Goal: Obtain resource: Obtain resource

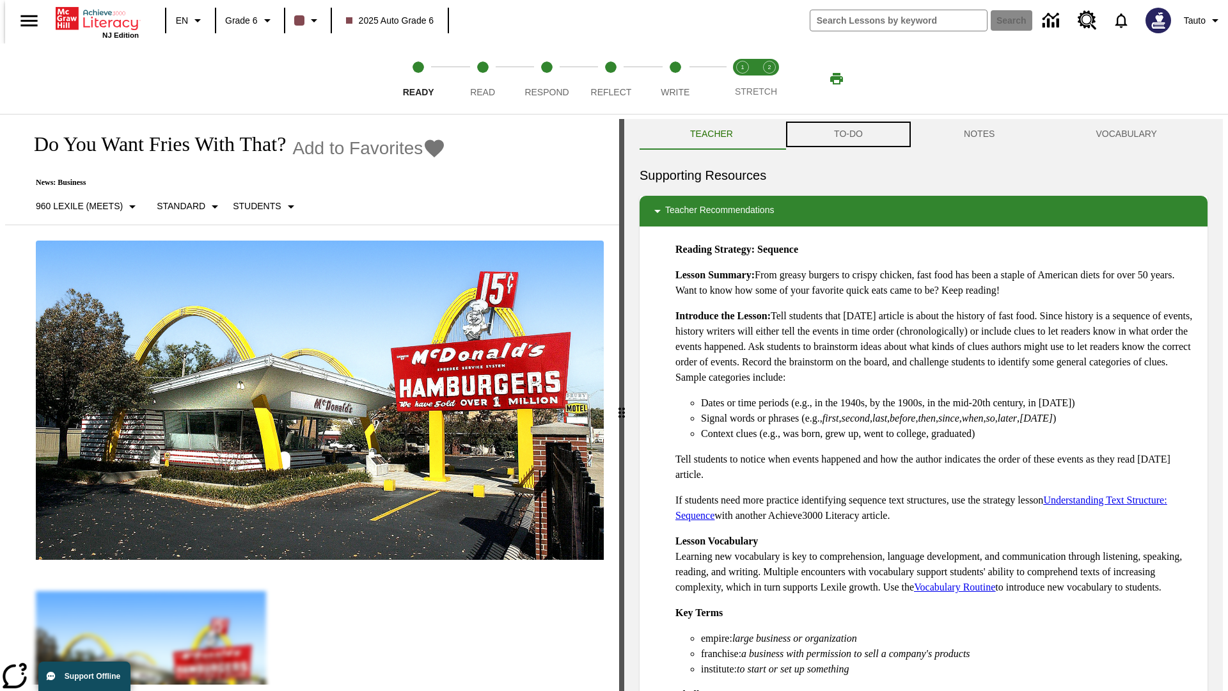
click at [847, 134] on button "TO-DO" at bounding box center [848, 134] width 130 height 31
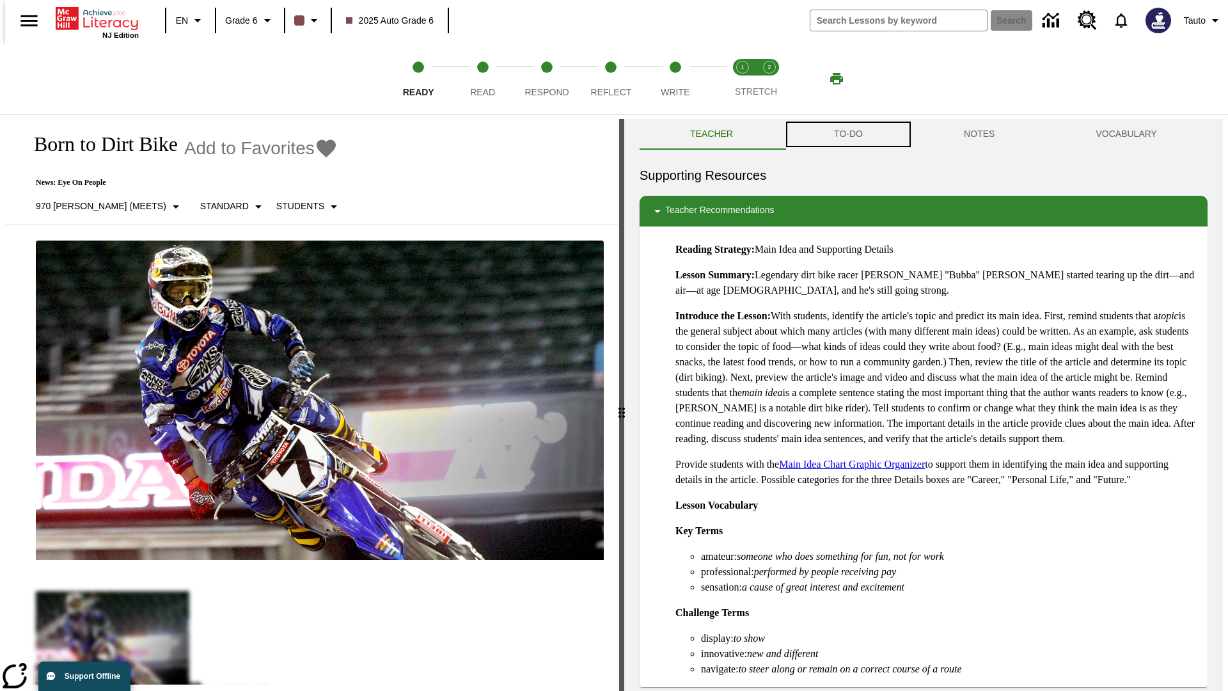
click at [847, 134] on button "TO-DO" at bounding box center [848, 134] width 130 height 31
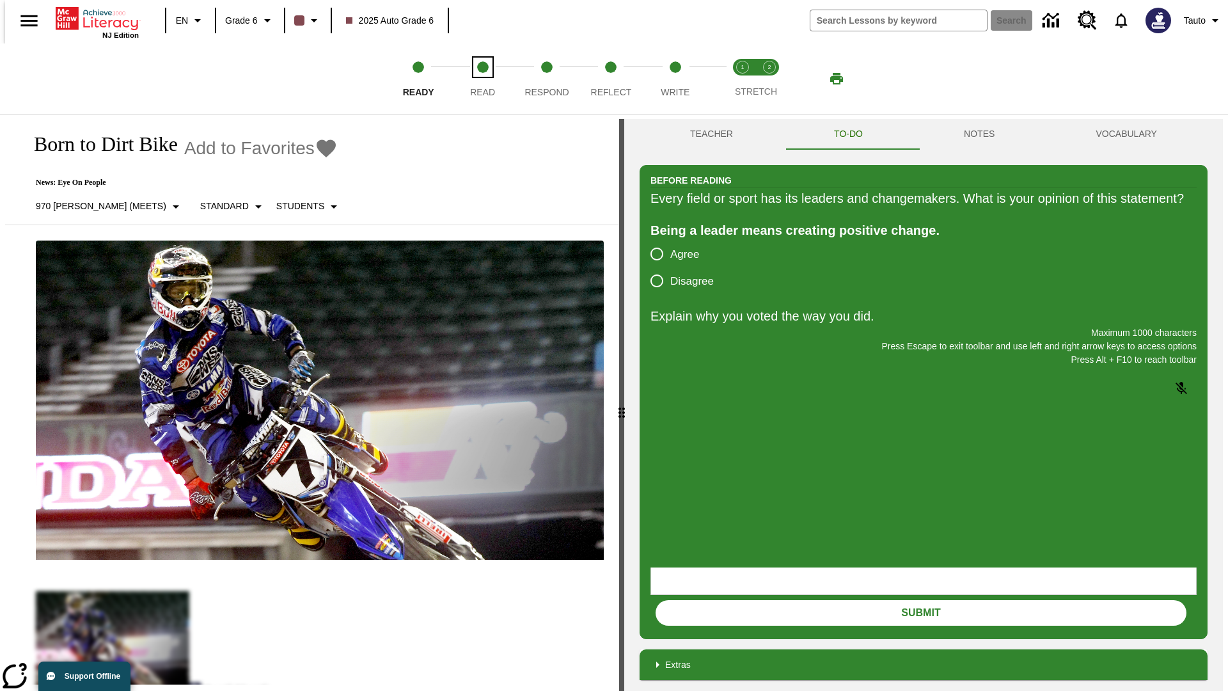
click at [482, 79] on span "Read" at bounding box center [482, 86] width 25 height 23
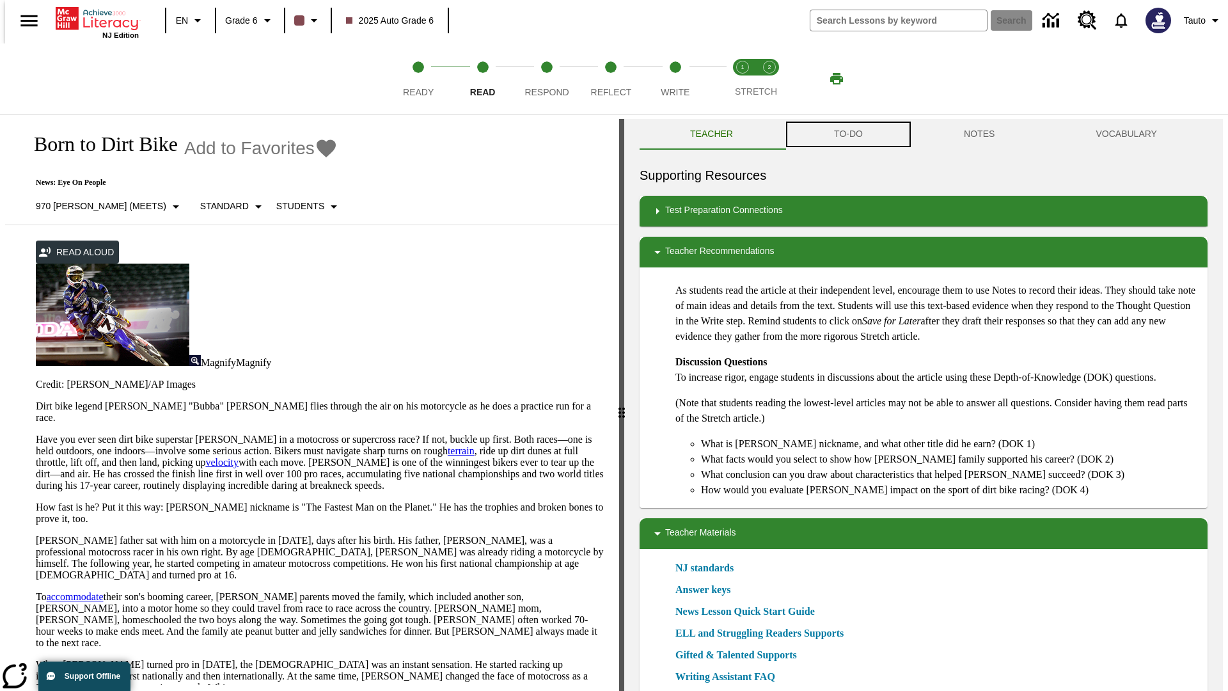
scroll to position [1, 0]
click at [847, 134] on button "TO-DO" at bounding box center [848, 133] width 130 height 31
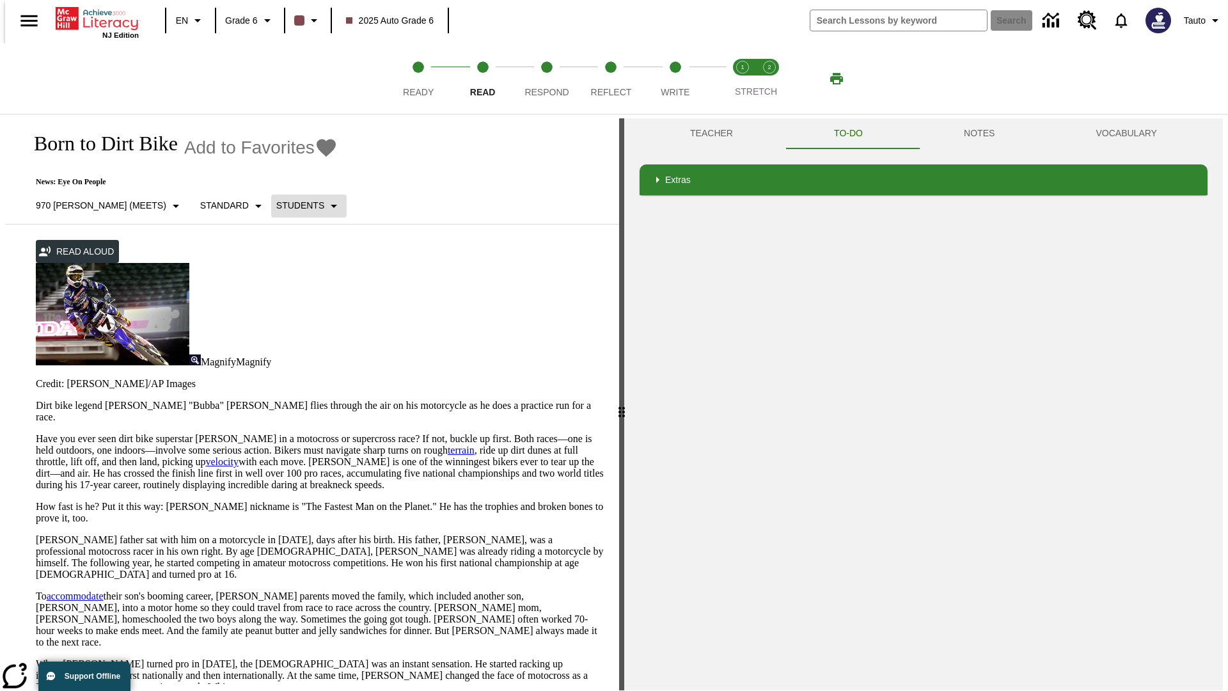
click at [276, 205] on p "Students" at bounding box center [300, 205] width 48 height 13
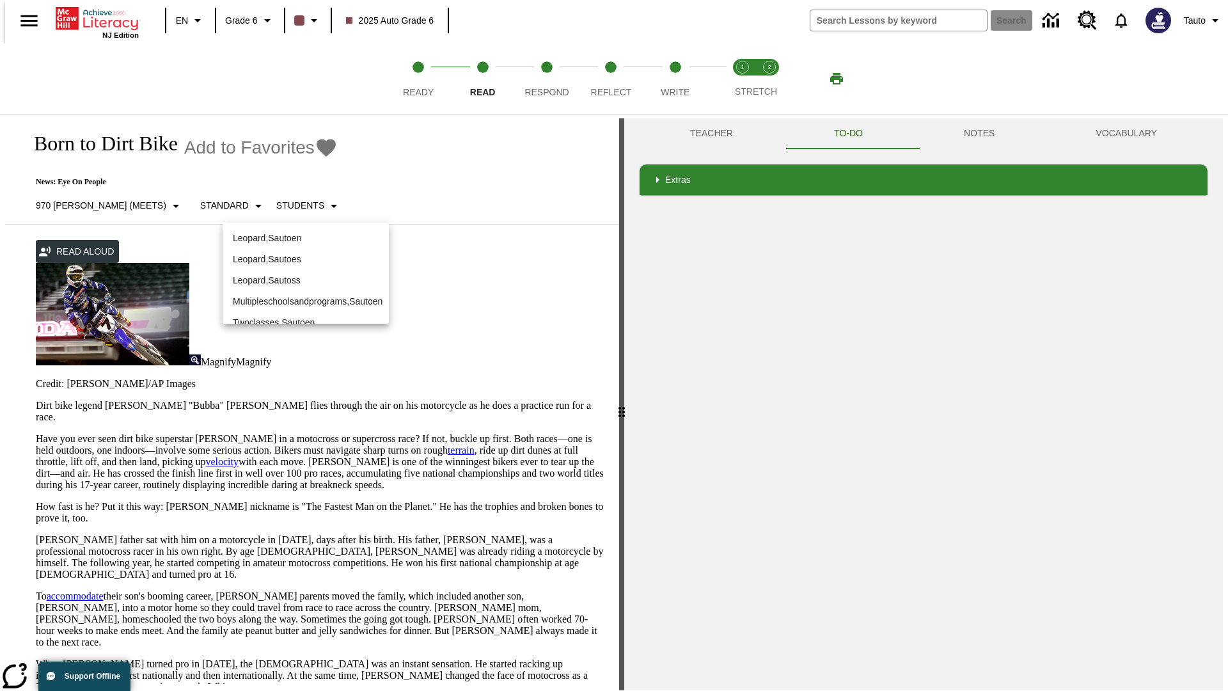
click at [295, 231] on p "Leopard , Sautoen" at bounding box center [306, 237] width 146 height 13
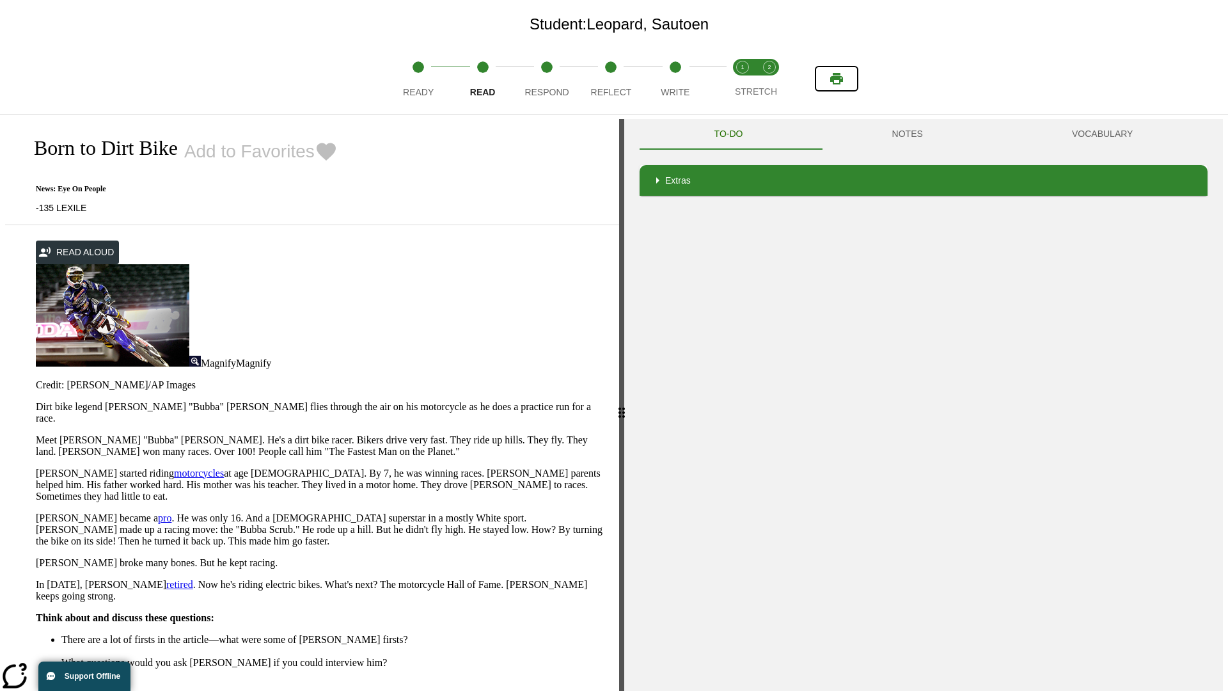
click at [836, 79] on icon "Print" at bounding box center [836, 79] width 13 height 12
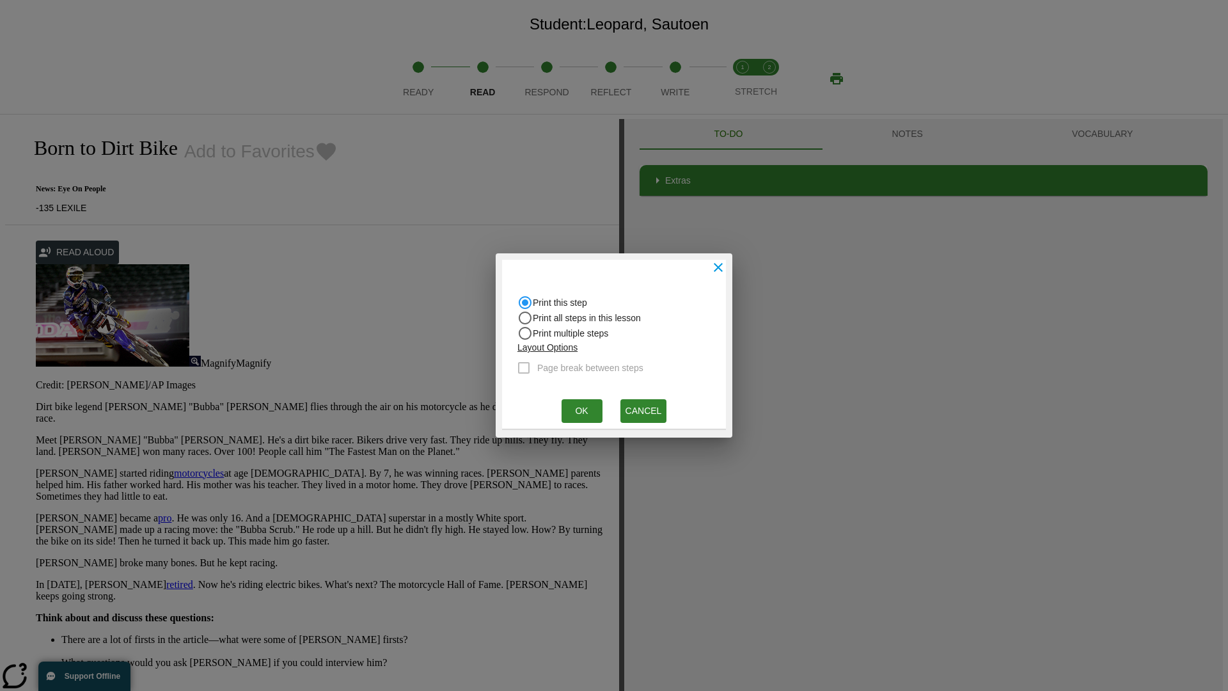
click at [525, 318] on input "Print all steps in this lesson" at bounding box center [524, 317] width 15 height 15
radio input "true"
radio input "false"
checkbox input "true"
click at [581, 411] on button "Ok" at bounding box center [581, 411] width 41 height 24
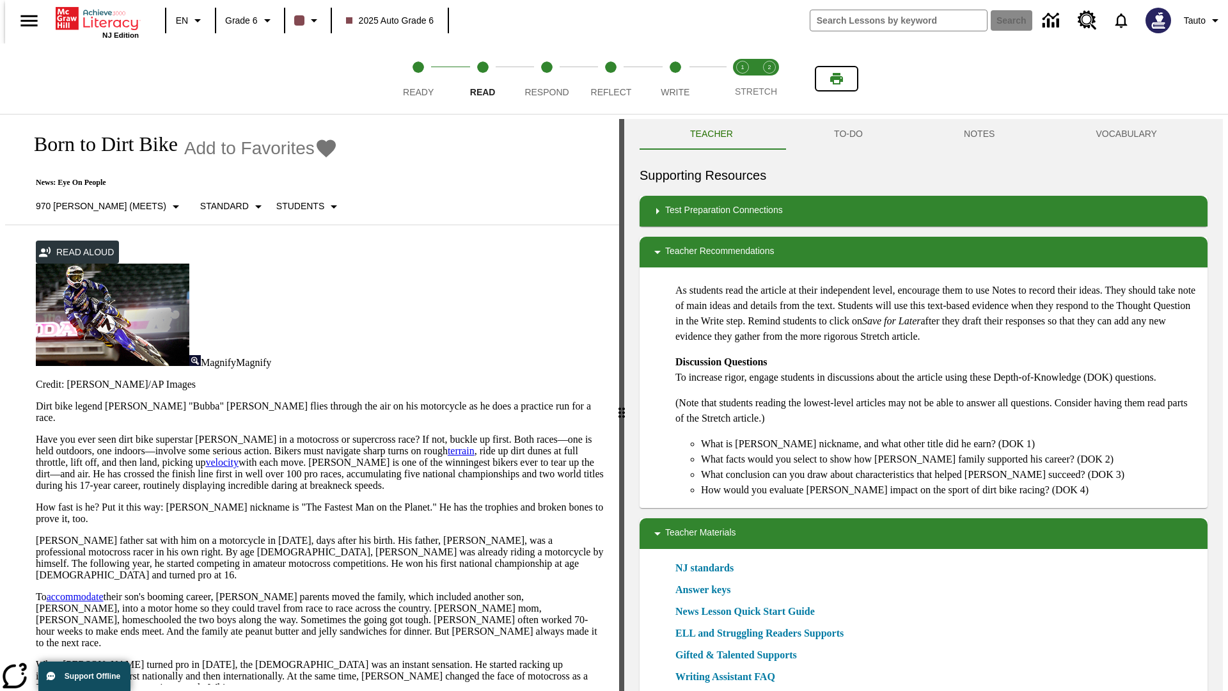
click at [836, 79] on icon "Print" at bounding box center [836, 79] width 13 height 12
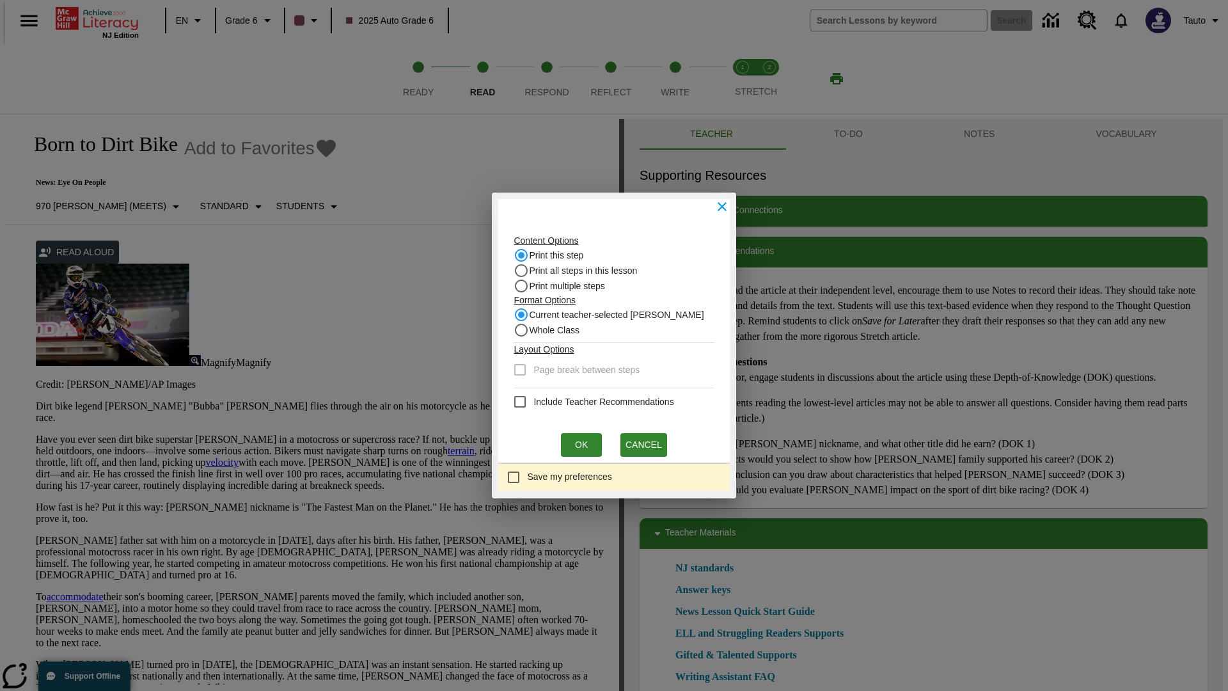
click at [525, 255] on input "Print this step" at bounding box center [520, 254] width 15 height 15
click at [525, 330] on input "Whole Class" at bounding box center [520, 329] width 15 height 15
radio input "true"
radio input "false"
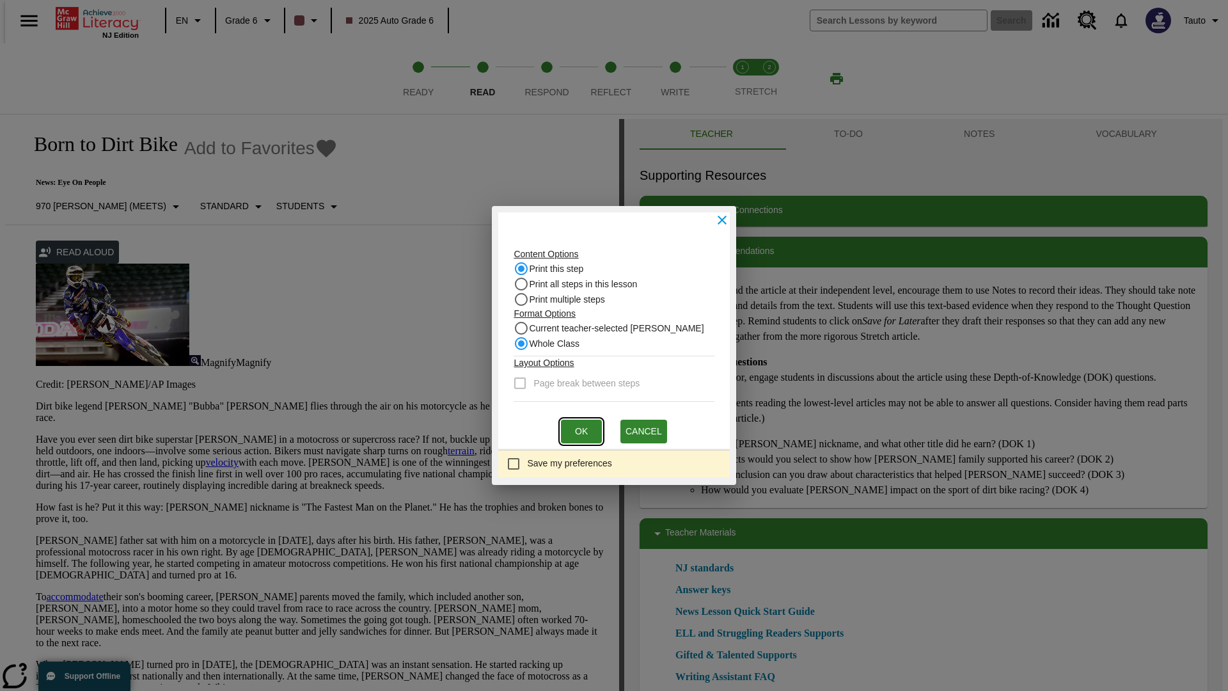
click at [581, 431] on button "Ok" at bounding box center [581, 431] width 41 height 24
